Goal: Check status: Check status

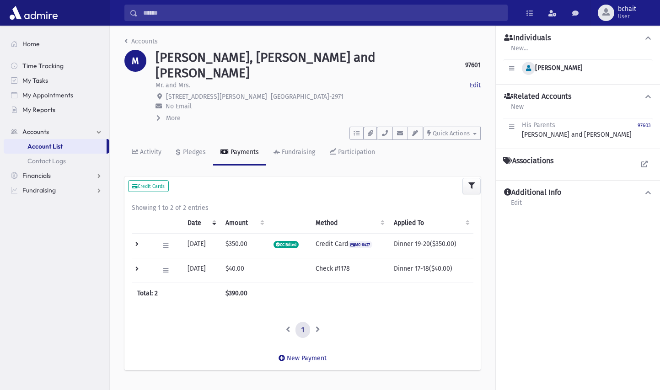
click at [527, 70] on icon "button" at bounding box center [528, 68] width 5 height 6
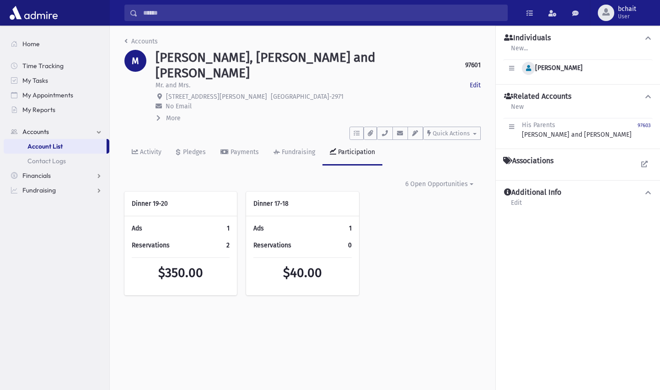
click at [526, 70] on icon "button" at bounding box center [528, 68] width 5 height 6
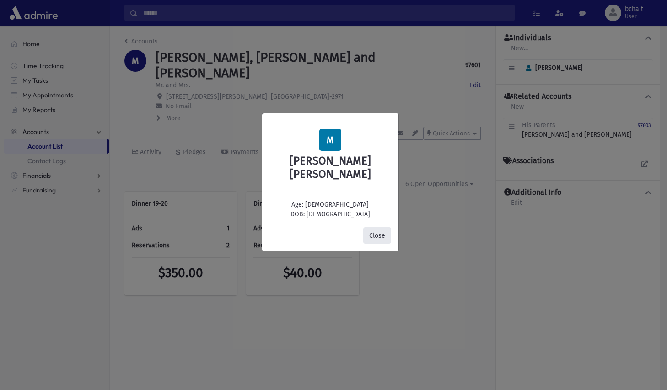
click at [377, 228] on button "Close" at bounding box center [377, 235] width 28 height 16
